Goal: Task Accomplishment & Management: Use online tool/utility

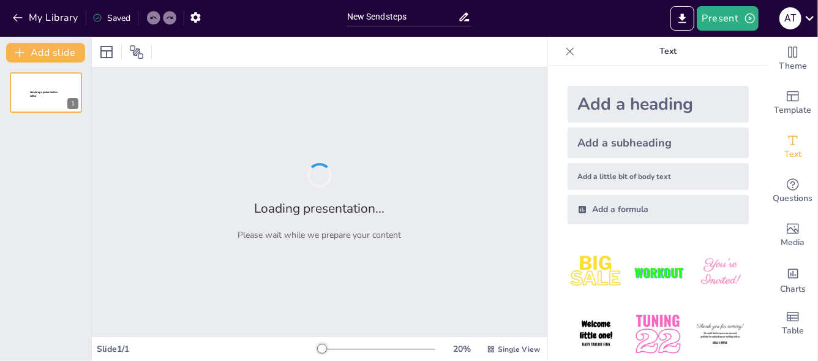
type input "New Sendsteps"
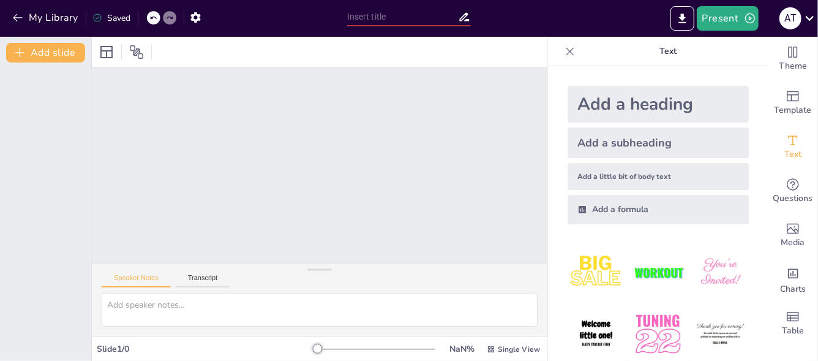
scroll to position [78, 0]
